Goal: Task Accomplishment & Management: Complete application form

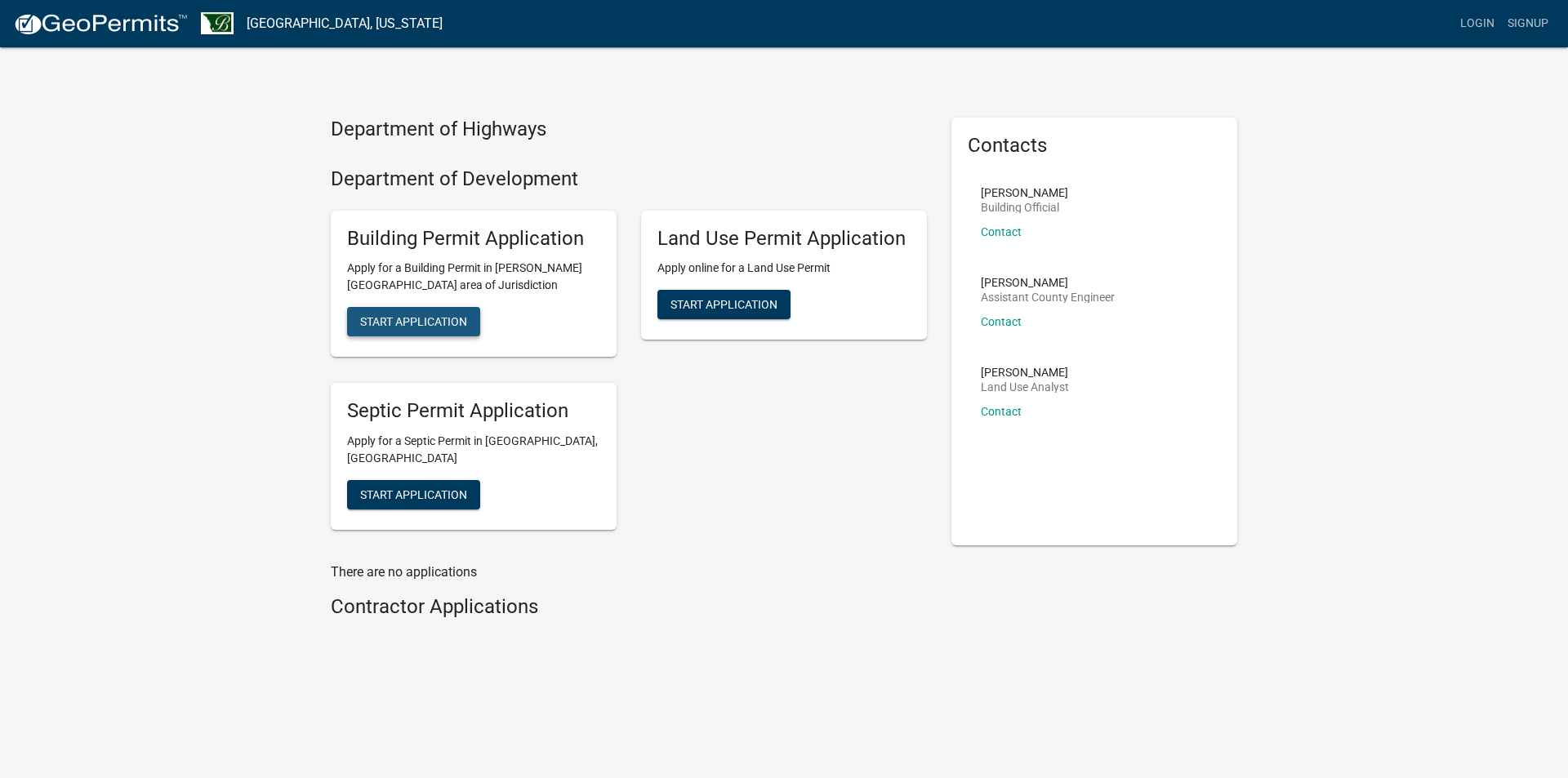
click at [457, 327] on span "Start Application" at bounding box center [413, 322] width 107 height 13
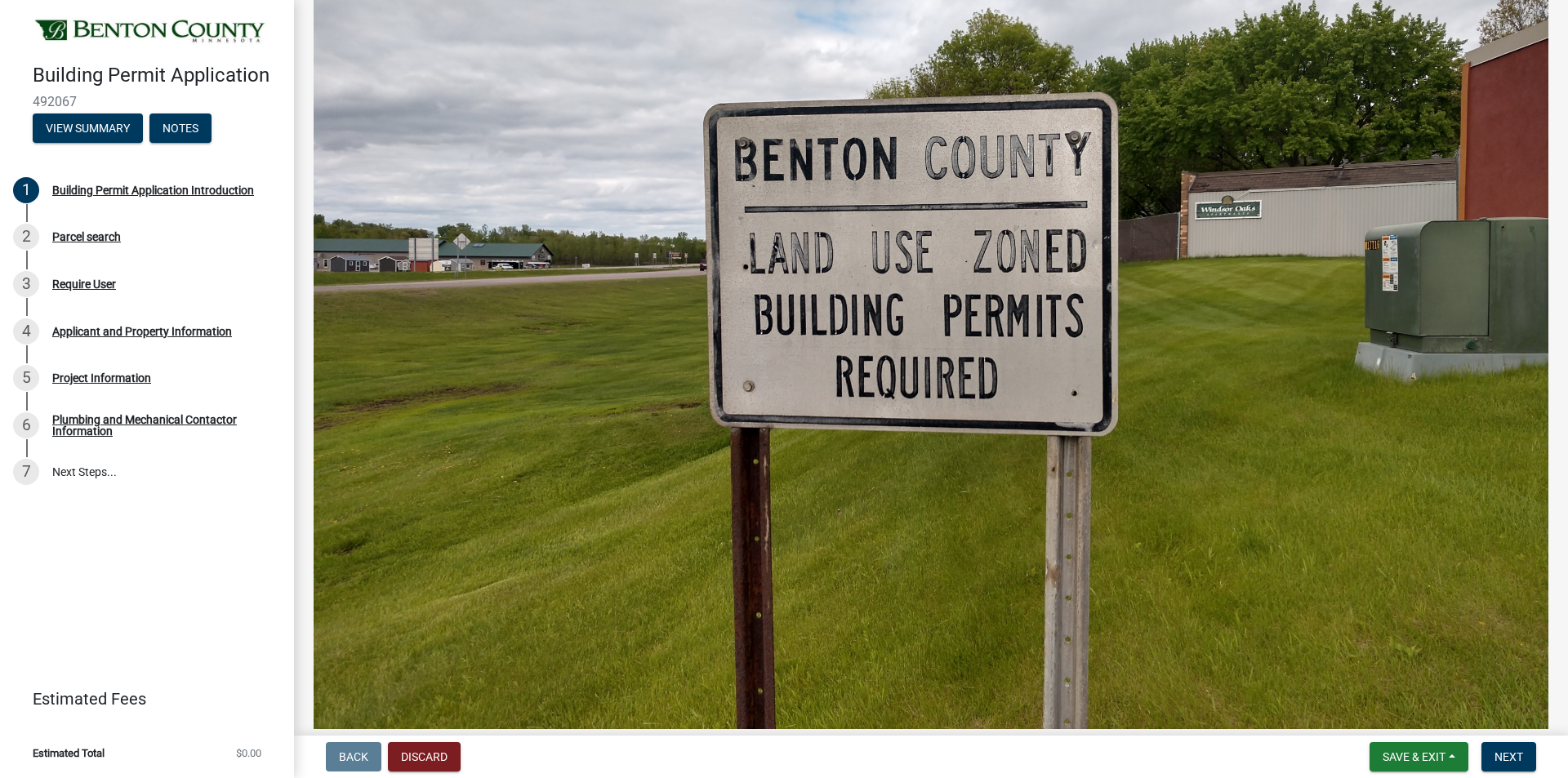
scroll to position [701, 0]
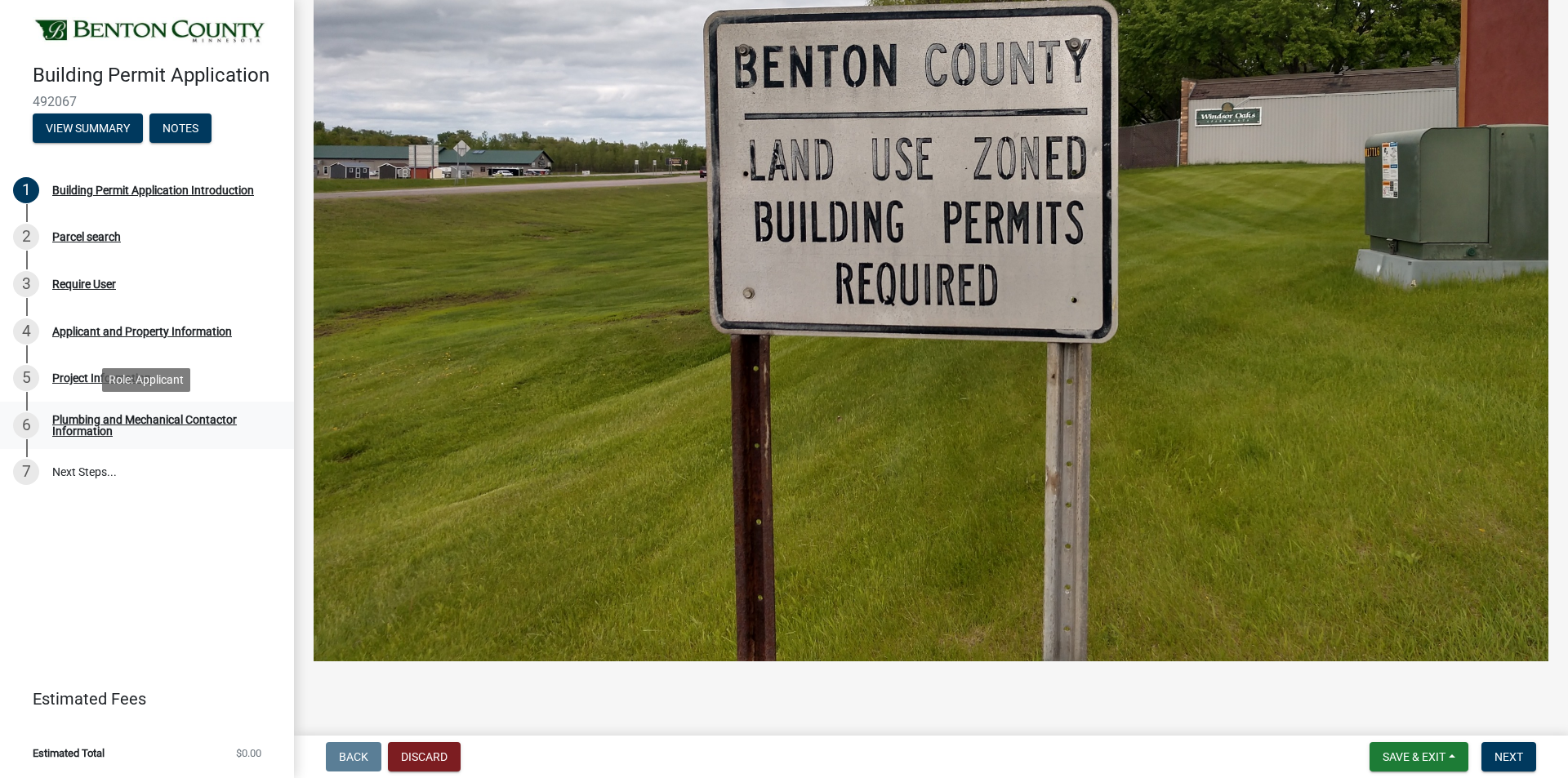
click at [136, 418] on div "Plumbing and Mechanical Contactor Information" at bounding box center [160, 425] width 215 height 23
click at [111, 418] on div "Plumbing and Mechanical Contactor Information" at bounding box center [160, 425] width 215 height 23
click at [113, 418] on div "Plumbing and Mechanical Contactor Information" at bounding box center [160, 425] width 215 height 23
click at [53, 425] on div "Plumbing and Mechanical Contactor Information" at bounding box center [160, 425] width 215 height 23
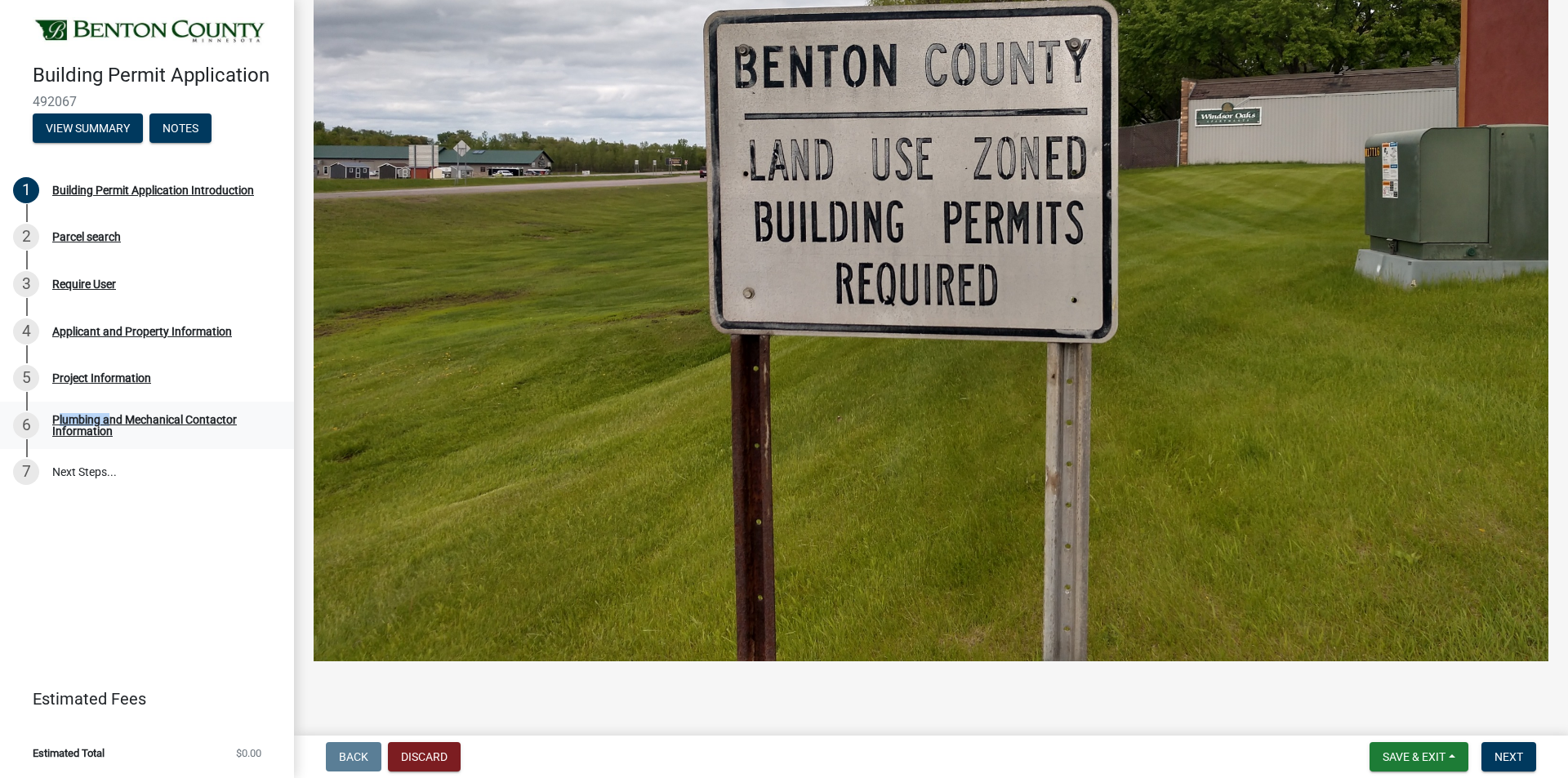
click at [53, 425] on div "Plumbing and Mechanical Contactor Information" at bounding box center [160, 425] width 215 height 23
click at [1494, 754] on span "Next" at bounding box center [1508, 757] width 29 height 13
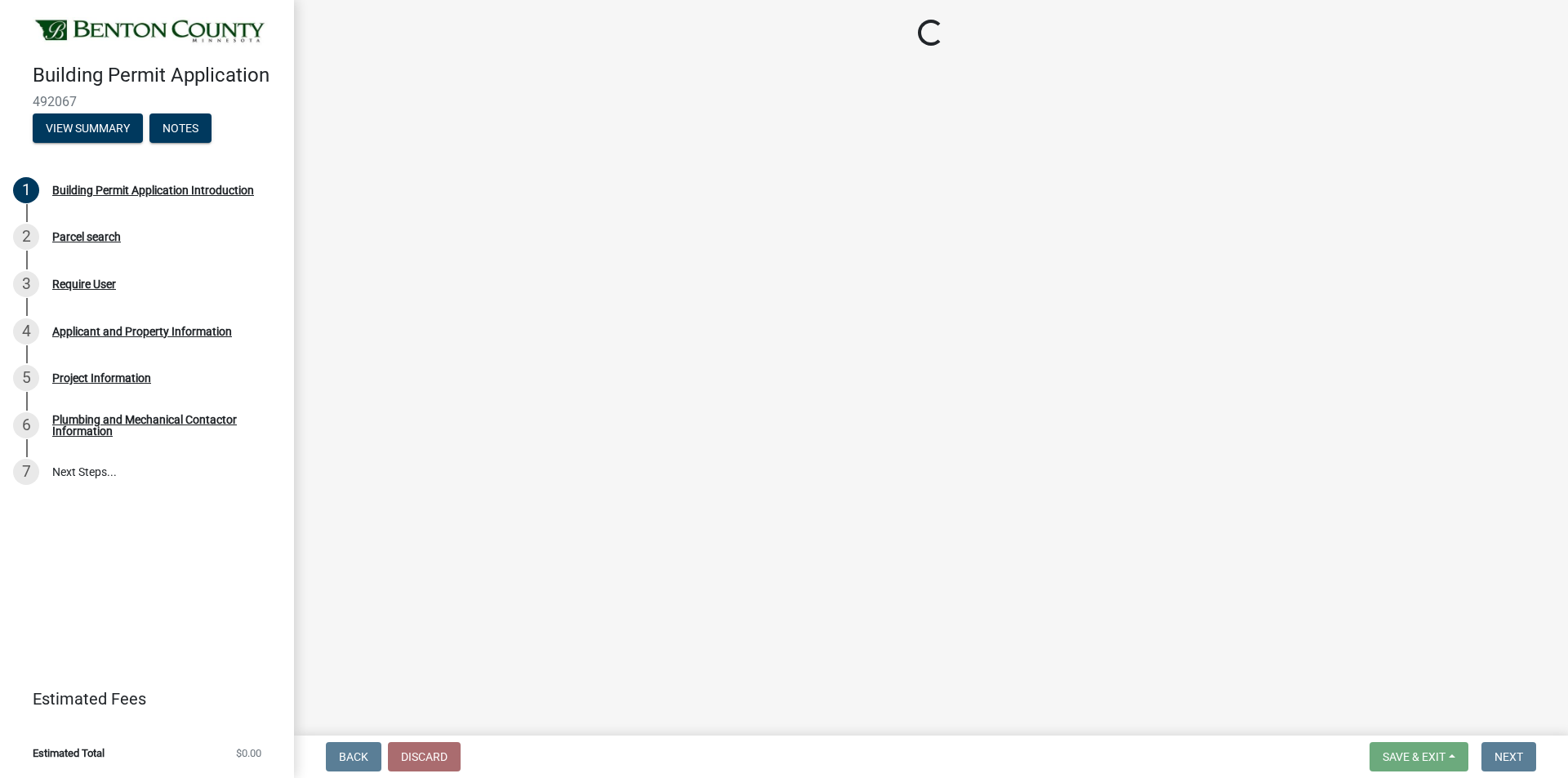
click at [130, 527] on div "Building Permit Application 492067 View Summary Notes 1 Building Permit Applica…" at bounding box center [147, 389] width 294 height 778
